Goal: Transaction & Acquisition: Subscribe to service/newsletter

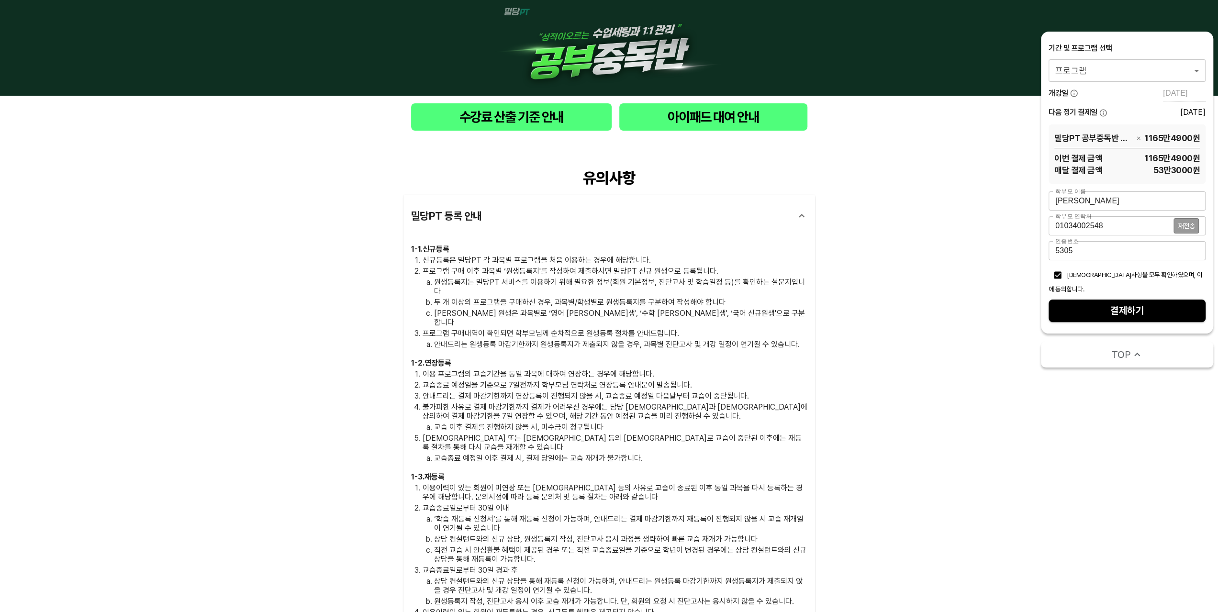
click at [1160, 73] on body "수강료 산출 기준 안내 아이패드 대여 안내 유의사항 밀당PT 등록 안내 1 - 1 . 신규등록 신규등록은 밀당PT 각 과목별 프로그램을 처음 …" at bounding box center [609, 441] width 1218 height 883
click at [969, 250] on div at bounding box center [609, 306] width 1218 height 612
click at [1101, 136] on span "밀당PT 공부중독반 영어" at bounding box center [1094, 138] width 79 height 12
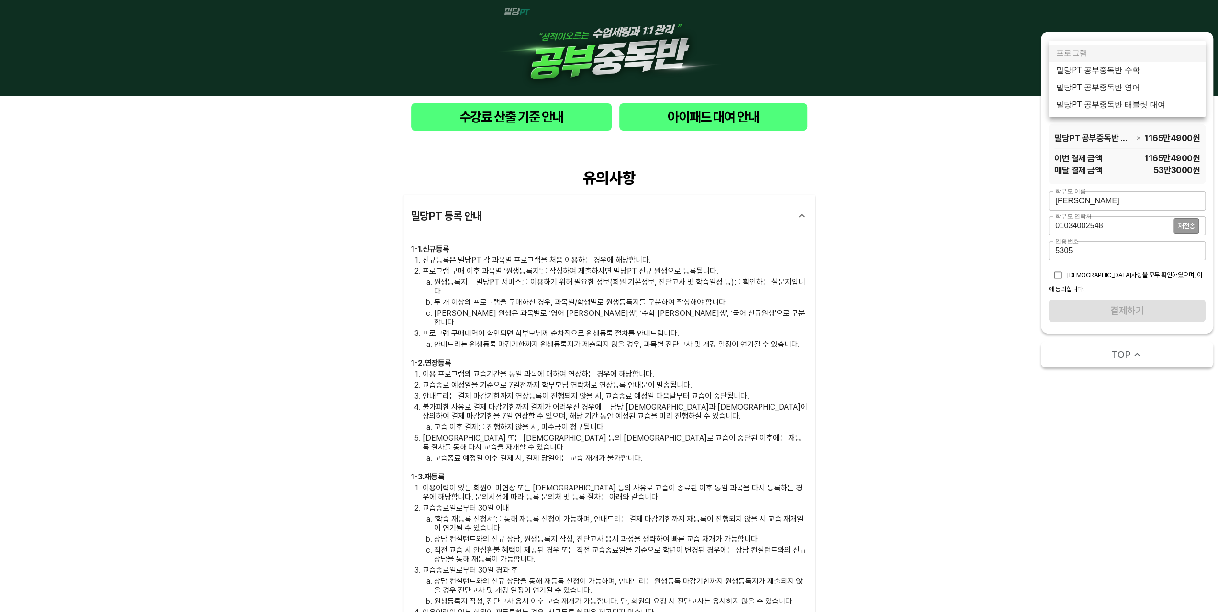
click at [1102, 72] on body "수강료 산출 기준 안내 아이패드 대여 안내 유의사항 밀당PT 등록 안내 1 - 1 . 신규등록 신규등록은 밀당PT 각 과목별 프로그램을 처음 …" at bounding box center [609, 441] width 1218 height 883
click at [1102, 73] on li "밀당PT 공부중독반 수학" at bounding box center [1127, 70] width 157 height 17
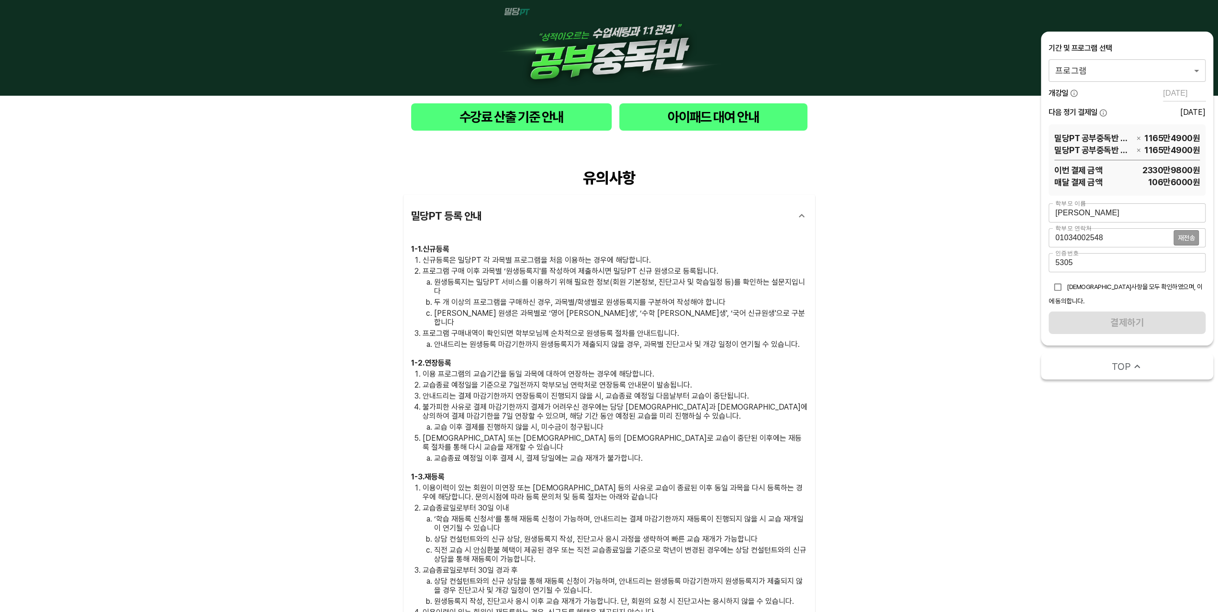
click at [1158, 149] on span "1165만4900 원" at bounding box center [1173, 150] width 56 height 12
click at [1139, 138] on icon "button" at bounding box center [1138, 137] width 3 height 3
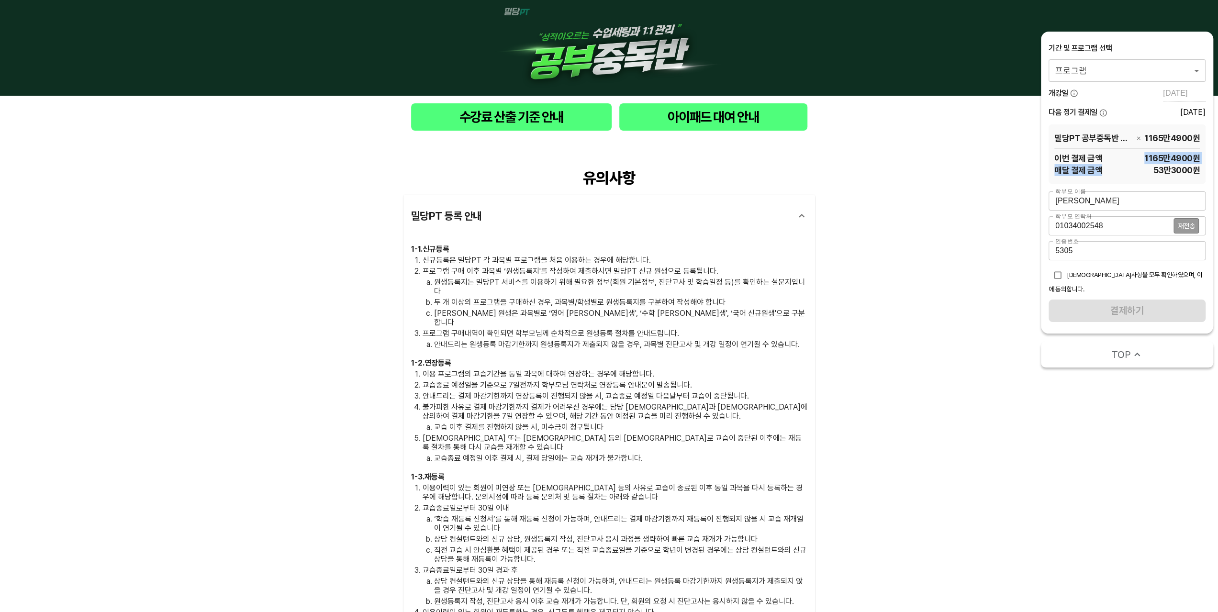
drag, startPoint x: 1139, startPoint y: 177, endPoint x: 1095, endPoint y: 157, distance: 48.2
click at [1095, 157] on div "밀당PT 공부중독반 수학 1165만4900 원 이번 결제 금액 1165만4900 원 매달 결제 금액 53만3000 원" at bounding box center [1127, 154] width 157 height 60
click at [1095, 157] on span "이번 결제 금액" at bounding box center [1079, 158] width 48 height 12
click at [1137, 136] on icon "button" at bounding box center [1139, 138] width 6 height 6
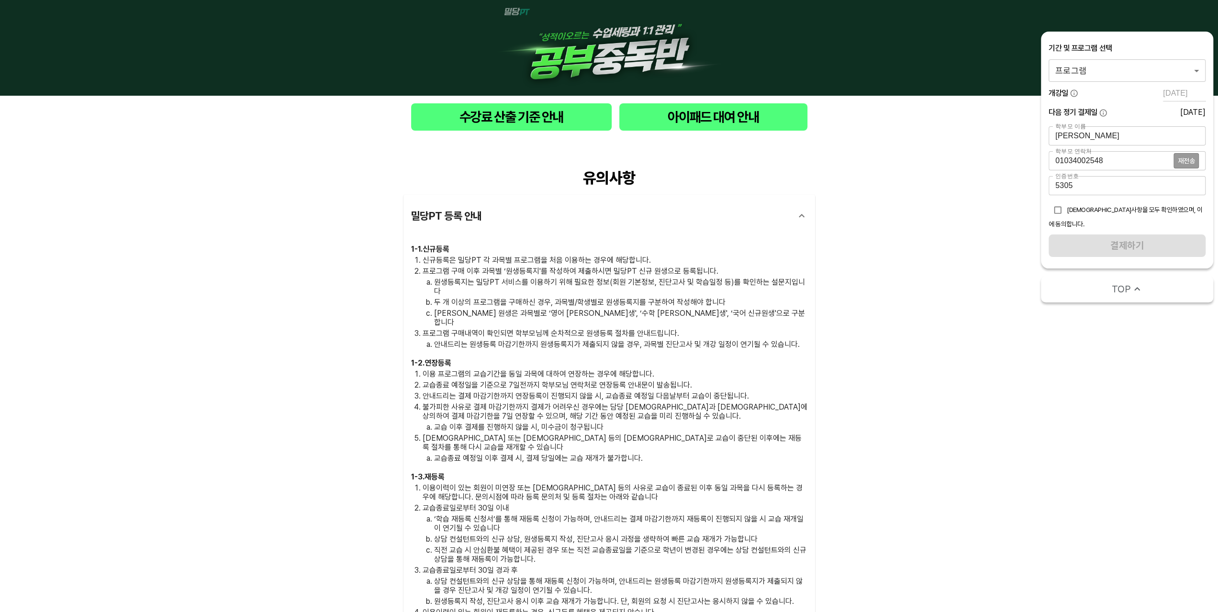
click at [1151, 79] on body "수강료 산출 기준 안내 아이패드 대여 안내 유의사항 밀당PT 등록 안내 1 - 1 . 신규등록 신규등록은 밀당PT 각 과목별 프로그램을 처음 …" at bounding box center [609, 441] width 1218 height 883
click at [1119, 84] on li "밀당PT 공부중독반 영어" at bounding box center [1127, 87] width 157 height 17
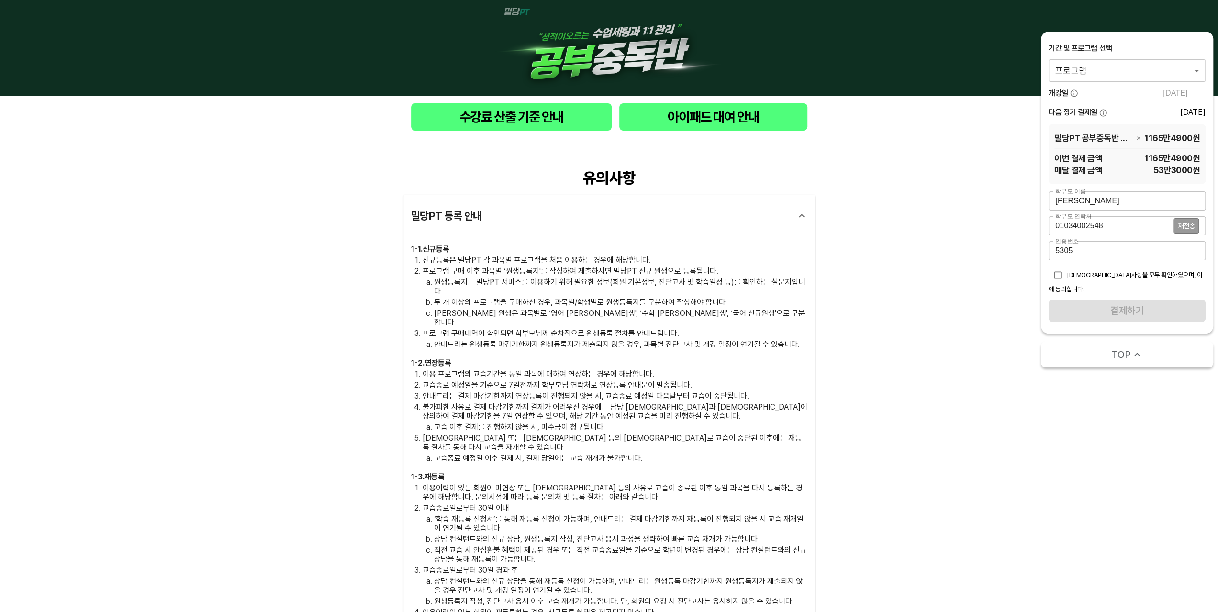
click at [1146, 158] on span "1165만4900 원" at bounding box center [1151, 158] width 98 height 12
drag, startPoint x: 1146, startPoint y: 158, endPoint x: 1166, endPoint y: 169, distance: 22.7
click at [1163, 169] on div "이번 결제 금액 1165만4900 원 매달 결제 금액 53만3000 원" at bounding box center [1128, 162] width 146 height 28
click at [1168, 169] on span "53만3000 원" at bounding box center [1151, 170] width 98 height 12
click at [1104, 111] on icon "button" at bounding box center [1103, 112] width 7 height 7
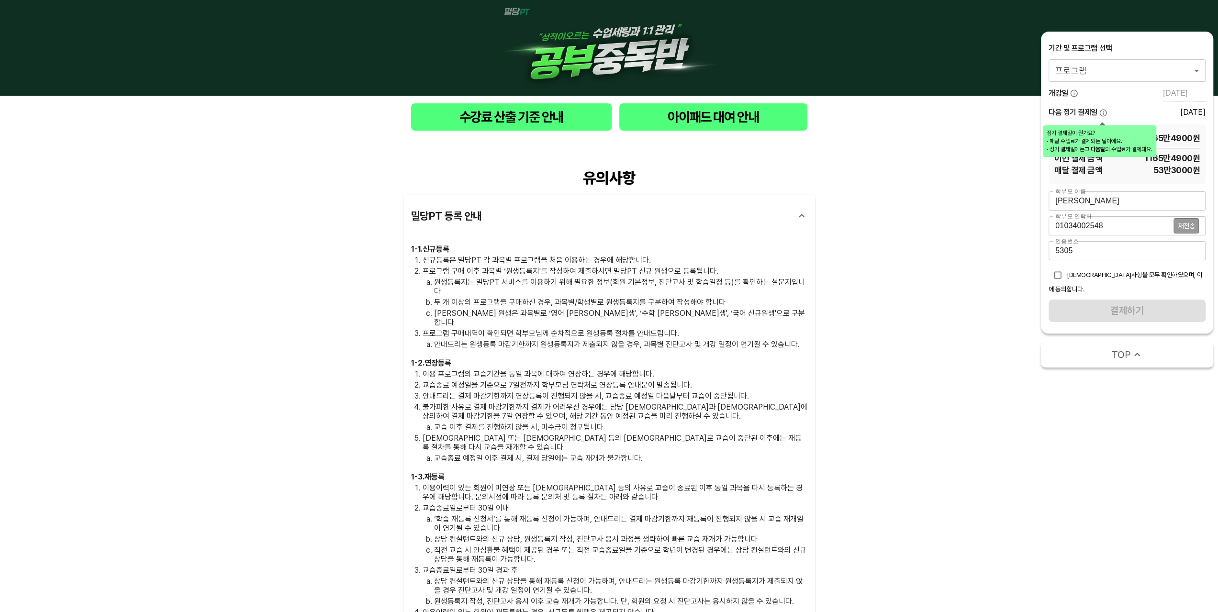
click at [1104, 111] on icon "button" at bounding box center [1103, 112] width 7 height 7
click at [1115, 283] on div "[DEMOGRAPHIC_DATA]사항을 모두 확인하였으며, 이에 동의합니다." at bounding box center [1127, 280] width 157 height 28
click at [1135, 68] on body "수강료 산출 기준 안내 아이패드 대여 안내 유의사항 밀당PT 등록 안내 1 - 1 . 신규등록 신규등록은 밀당PT 각 과목별 프로그램을 처음 …" at bounding box center [609, 441] width 1218 height 883
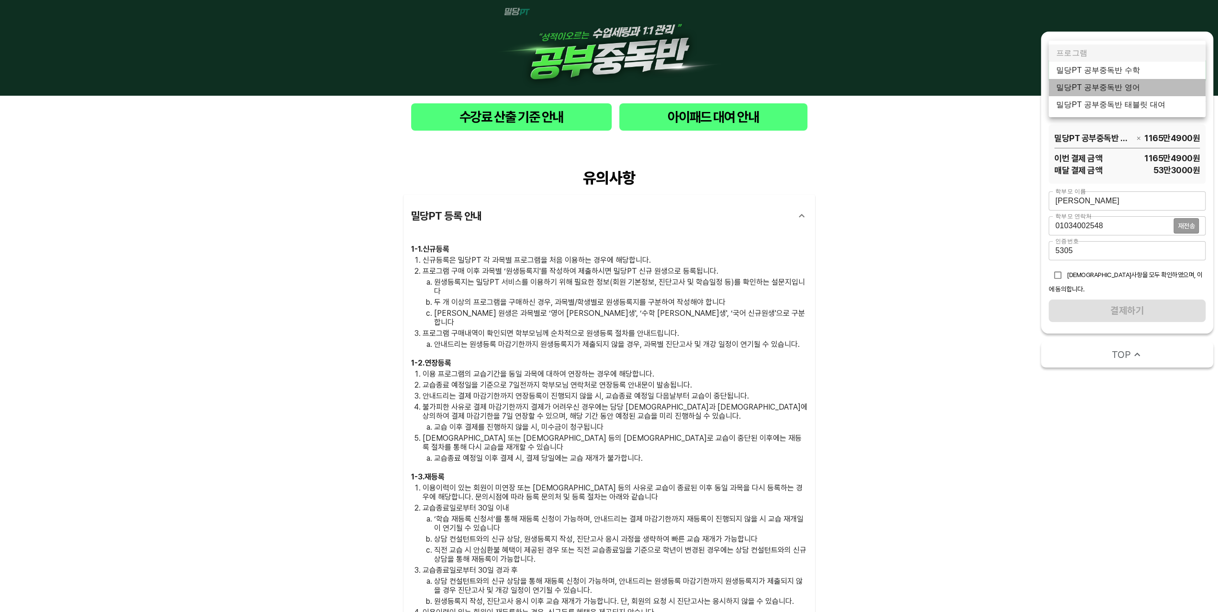
click at [1128, 90] on li "밀당PT 공부중독반 영어" at bounding box center [1127, 87] width 157 height 17
